Goal: Obtain resource: Download file/media

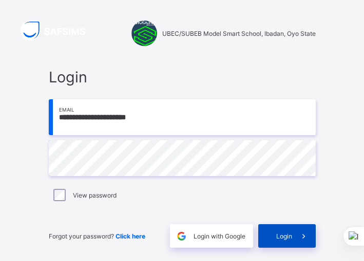
click at [294, 237] on span at bounding box center [304, 237] width 24 height 24
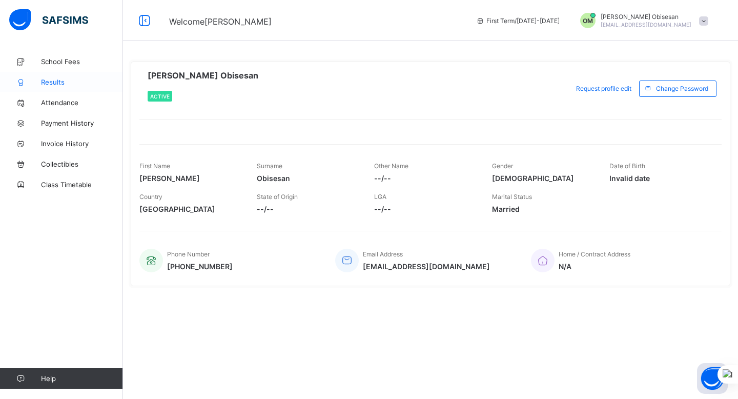
click at [55, 80] on span "Results" at bounding box center [82, 82] width 82 height 8
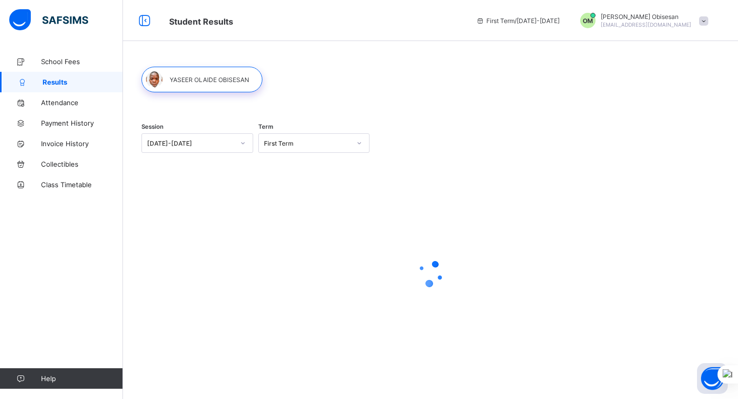
click at [363, 153] on div "Session [DATE]-[DATE] Term First Term" at bounding box center [431, 144] width 578 height 63
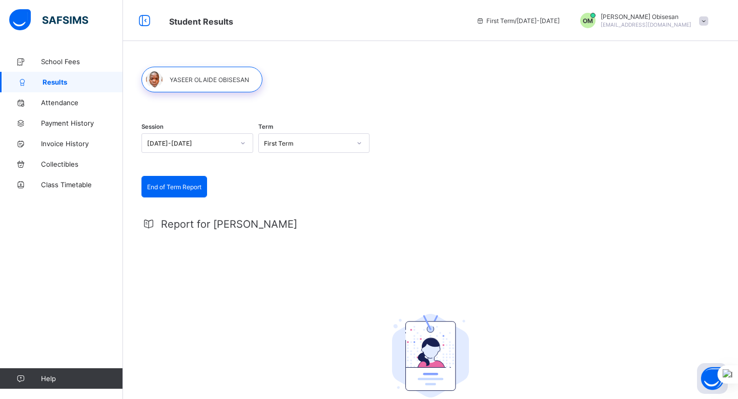
click at [186, 186] on span "End of Term Report" at bounding box center [174, 187] width 54 height 8
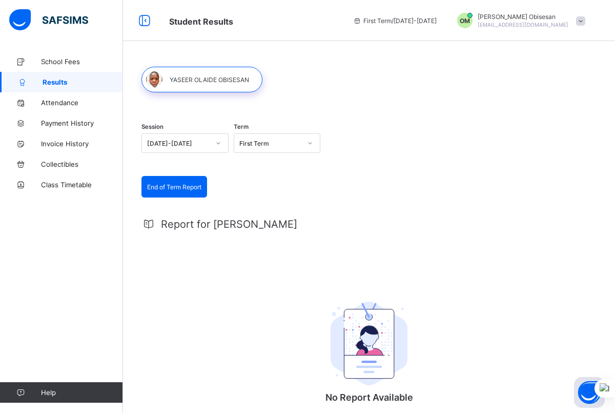
click at [172, 187] on span "End of Term Report" at bounding box center [174, 187] width 54 height 8
click at [280, 140] on div "First Term" at bounding box center [270, 143] width 63 height 8
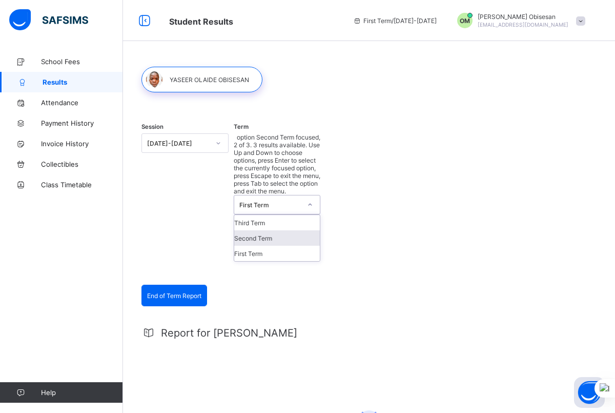
click at [266, 230] on div "Second Term" at bounding box center [277, 237] width 86 height 15
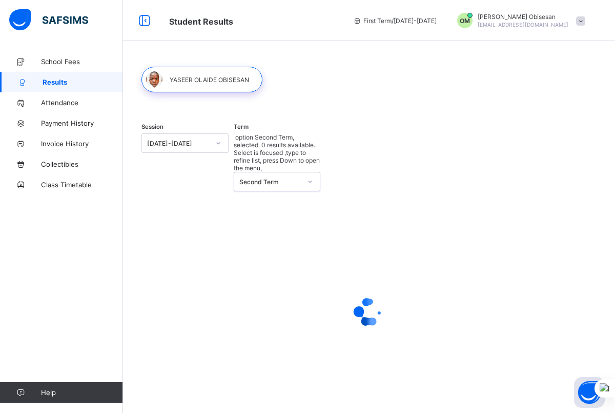
click at [280, 178] on div "Second Term" at bounding box center [270, 182] width 63 height 8
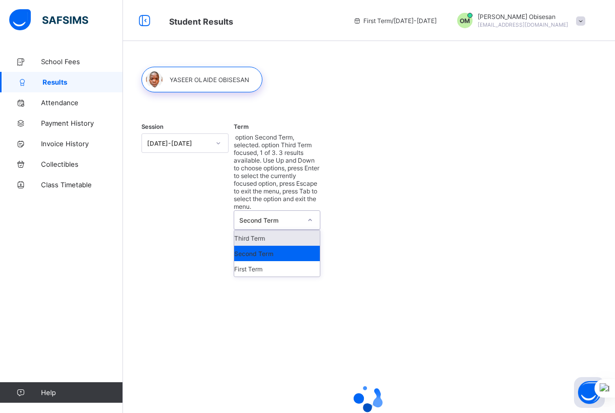
click at [269, 230] on div "Third Term" at bounding box center [277, 237] width 86 height 15
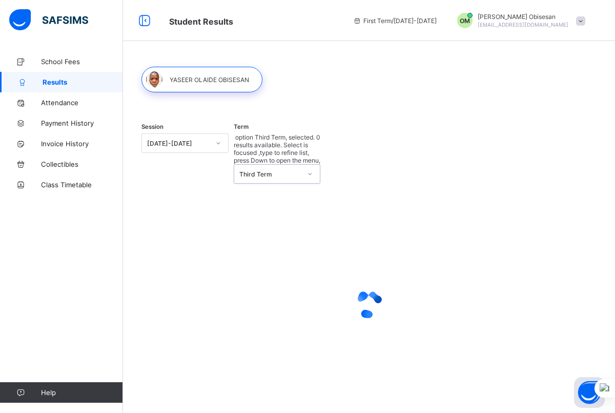
click at [213, 140] on div at bounding box center [218, 143] width 17 height 16
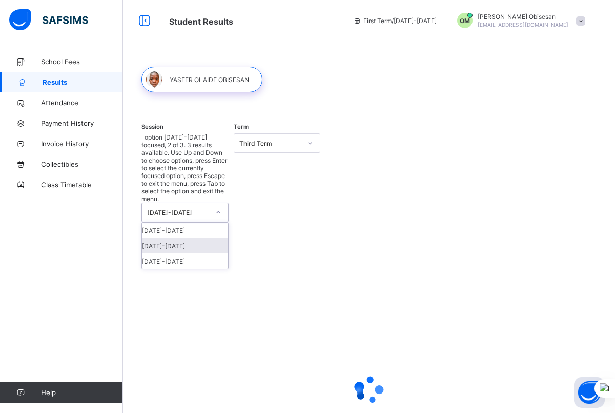
click at [189, 238] on div "[DATE]-[DATE]" at bounding box center [185, 245] width 86 height 15
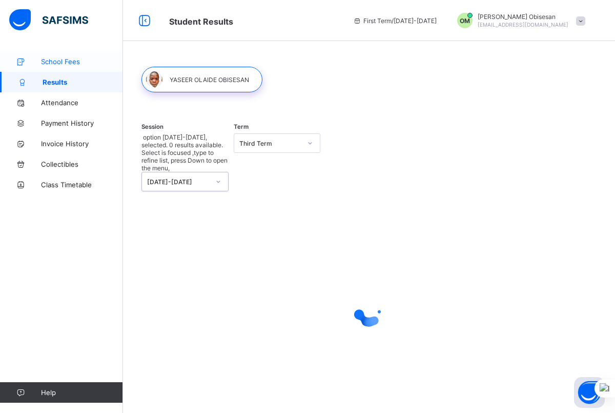
click at [42, 59] on span "School Fees" at bounding box center [82, 61] width 82 height 8
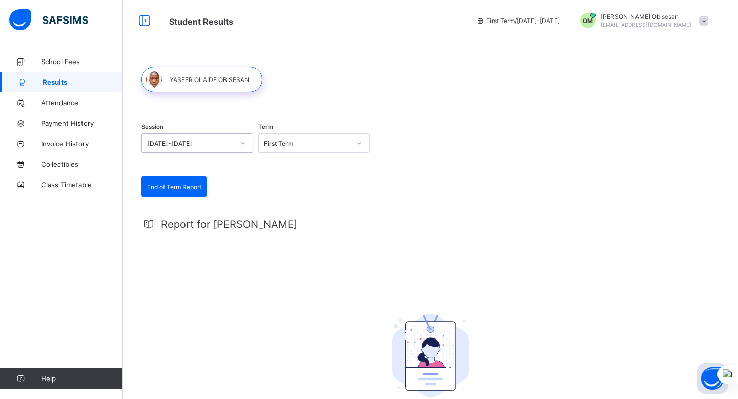
click at [314, 145] on div "First Term" at bounding box center [307, 143] width 87 height 8
click at [302, 145] on div "First Term" at bounding box center [307, 143] width 87 height 8
click at [290, 192] on div "Third Term" at bounding box center [314, 197] width 111 height 16
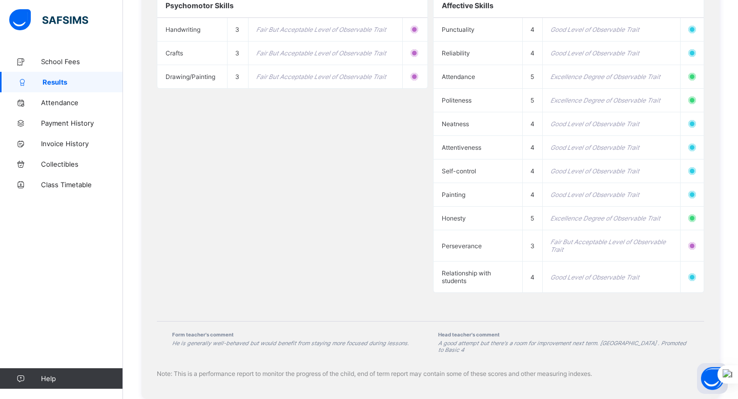
scroll to position [955, 0]
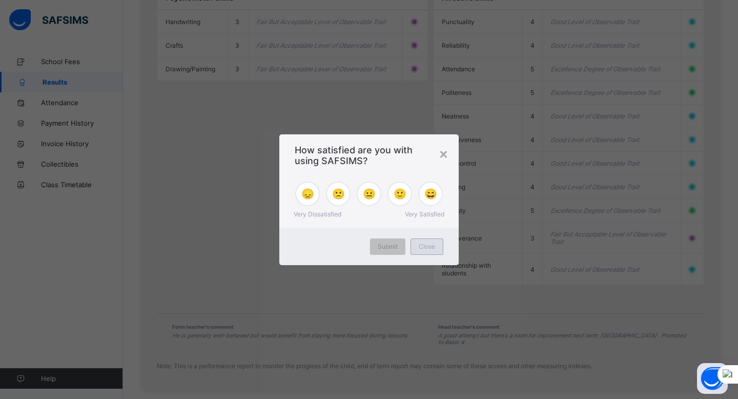
click at [435, 247] on div "Close" at bounding box center [427, 246] width 33 height 16
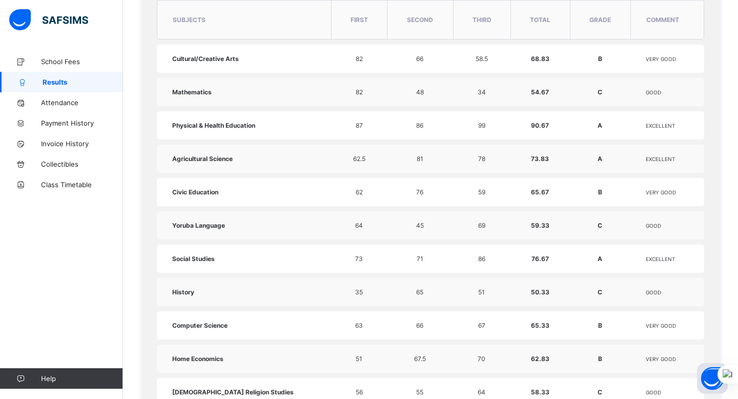
scroll to position [0, 0]
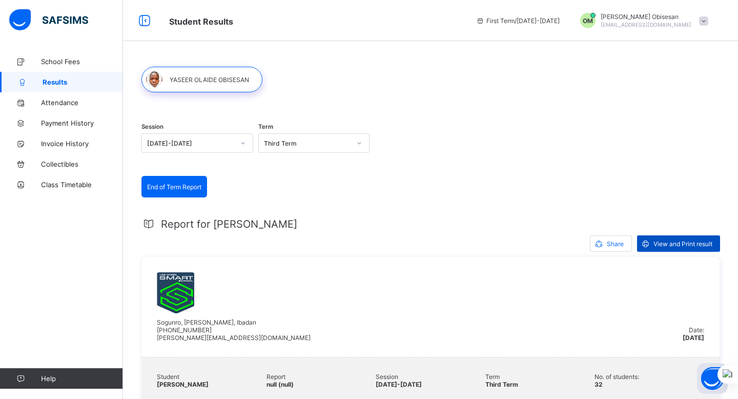
click at [683, 238] on div "View and Print result" at bounding box center [678, 243] width 83 height 16
click at [342, 146] on div "Third Term" at bounding box center [307, 143] width 87 height 8
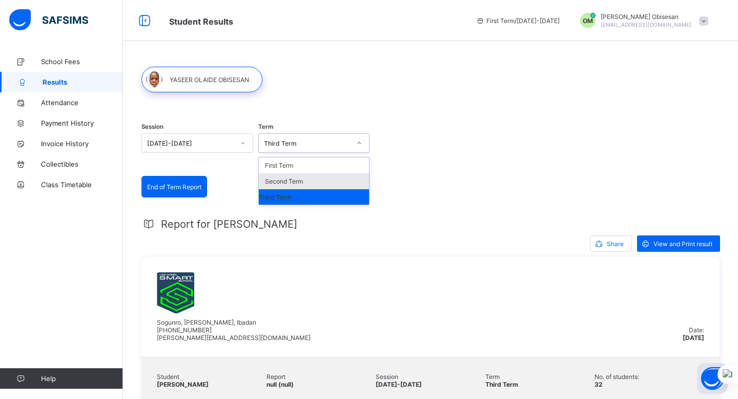
click at [314, 180] on div "Second Term" at bounding box center [314, 181] width 111 height 16
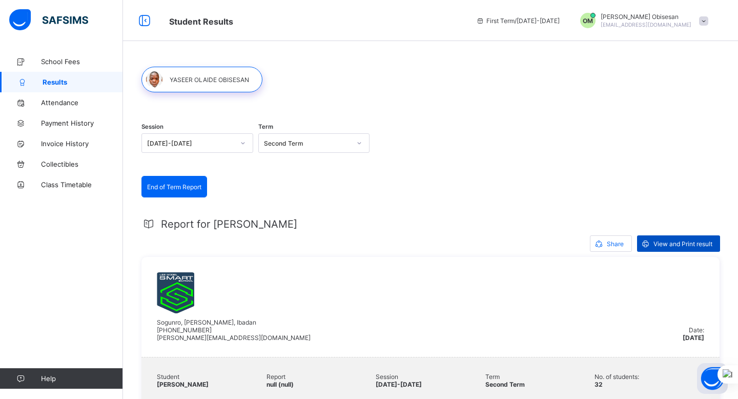
click at [669, 241] on span "View and Print result" at bounding box center [683, 244] width 59 height 8
click at [320, 144] on div "Second Term" at bounding box center [307, 143] width 87 height 8
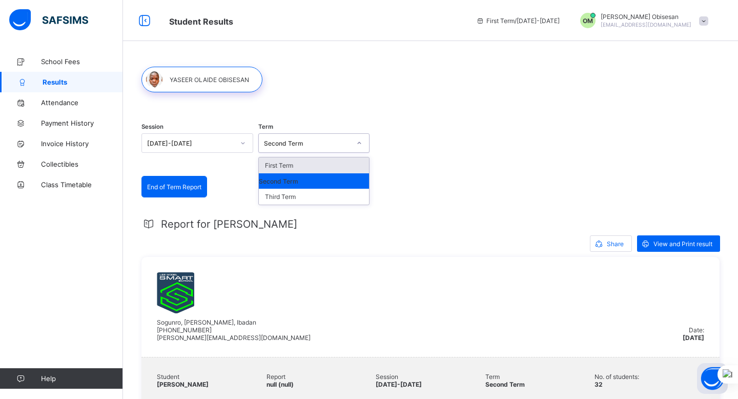
click at [295, 164] on div "First Term" at bounding box center [314, 165] width 111 height 16
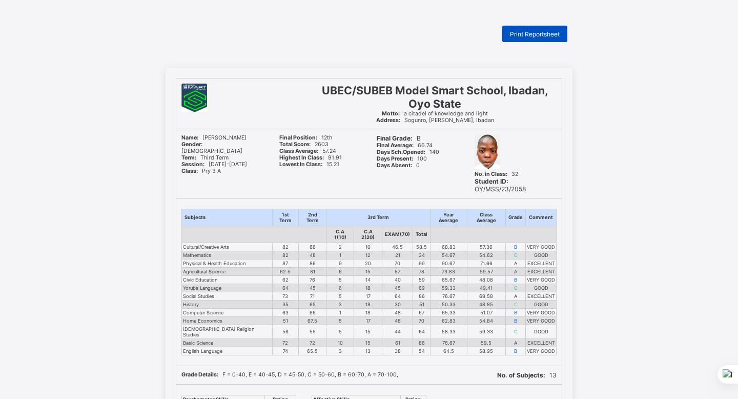
click at [530, 32] on span "Print Reportsheet" at bounding box center [535, 34] width 50 height 8
click at [538, 36] on span "Print Reportsheet" at bounding box center [535, 34] width 50 height 8
click at [533, 35] on span "Print Reportsheet" at bounding box center [535, 34] width 50 height 8
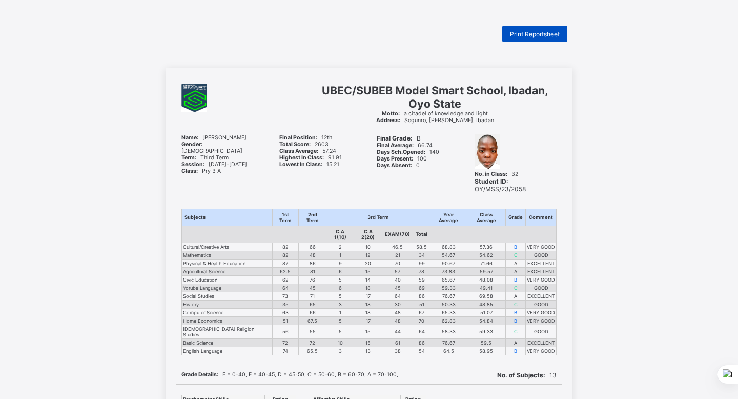
click at [508, 34] on div "Print Reportsheet" at bounding box center [534, 34] width 65 height 16
click at [540, 33] on span "Print Reportsheet" at bounding box center [535, 34] width 50 height 8
click at [535, 34] on span "Print Reportsheet" at bounding box center [535, 34] width 50 height 8
click at [535, 35] on span "Print Reportsheet" at bounding box center [535, 34] width 50 height 8
